Goal: Task Accomplishment & Management: Use online tool/utility

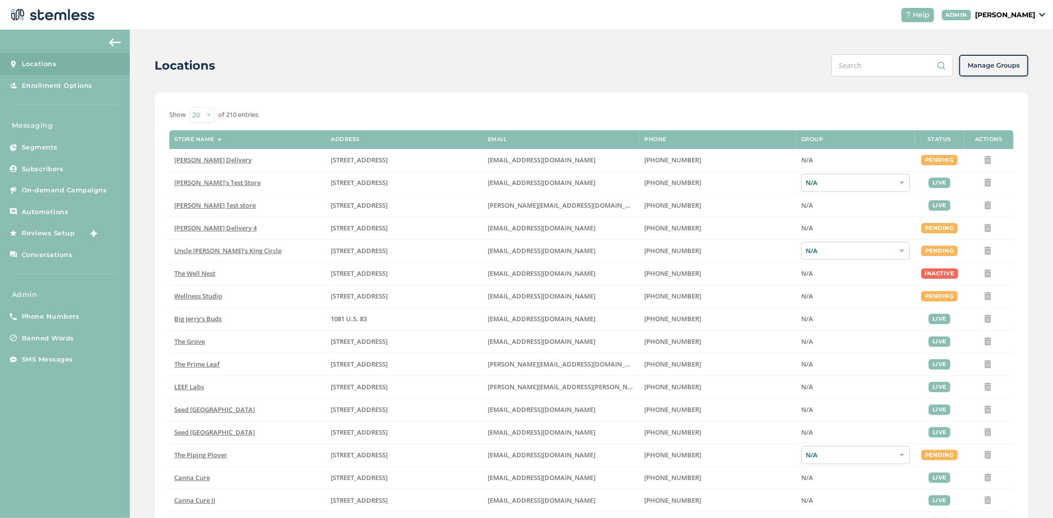
click at [1020, 13] on p "[PERSON_NAME]" at bounding box center [1005, 15] width 60 height 10
click at [996, 74] on span "Impersonate" at bounding box center [1010, 71] width 48 height 10
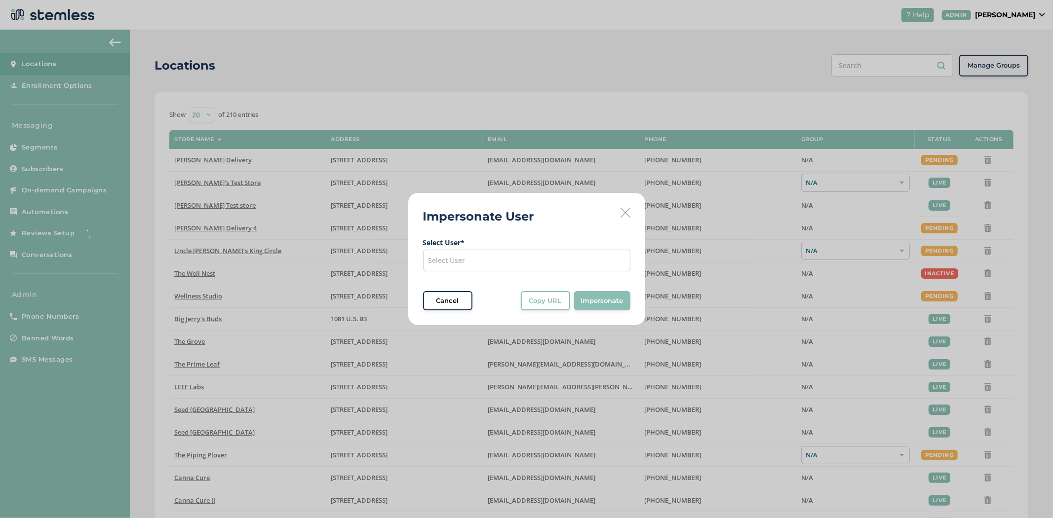
click at [520, 254] on div "Select User" at bounding box center [526, 261] width 207 height 22
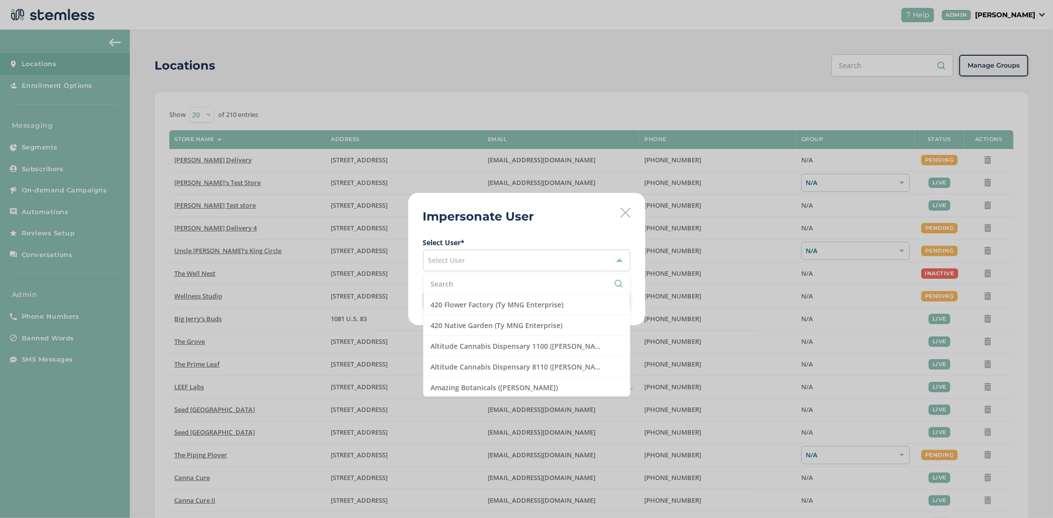
click at [494, 276] on li at bounding box center [527, 284] width 206 height 21
click at [487, 288] on input "text" at bounding box center [527, 284] width 192 height 10
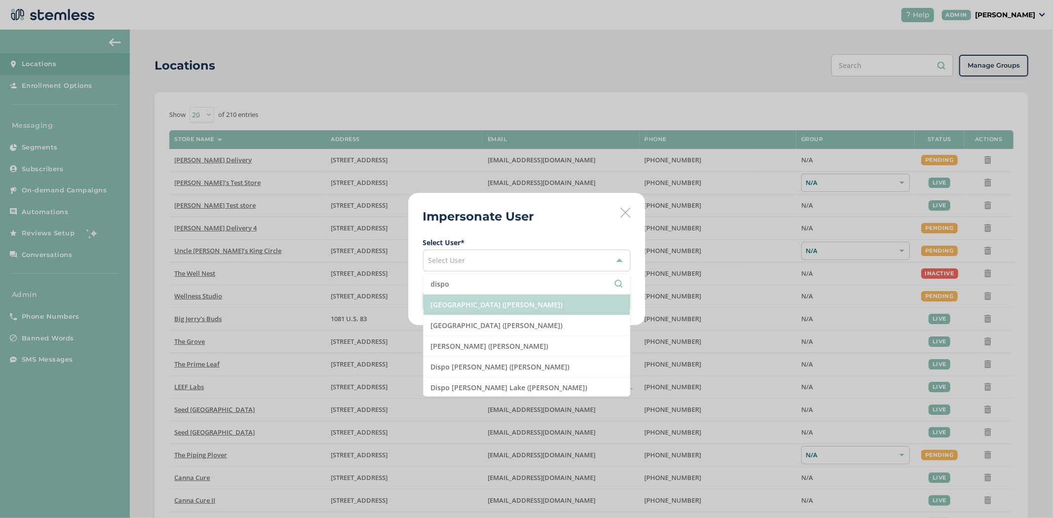
type input "dispo"
click at [494, 314] on li "[GEOGRAPHIC_DATA] ([PERSON_NAME])" at bounding box center [527, 305] width 206 height 21
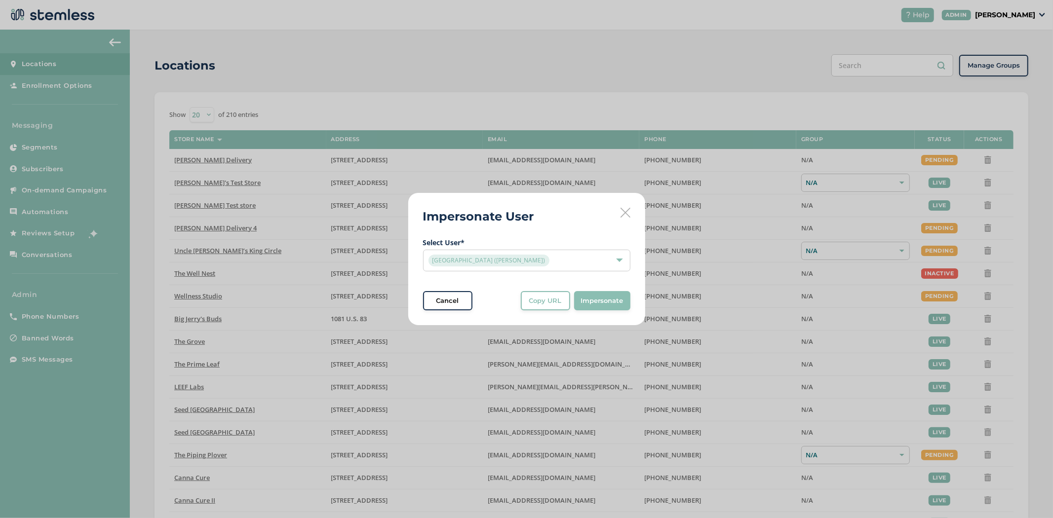
click at [598, 302] on span "Impersonate" at bounding box center [602, 301] width 42 height 10
